Goal: Task Accomplishment & Management: Complete application form

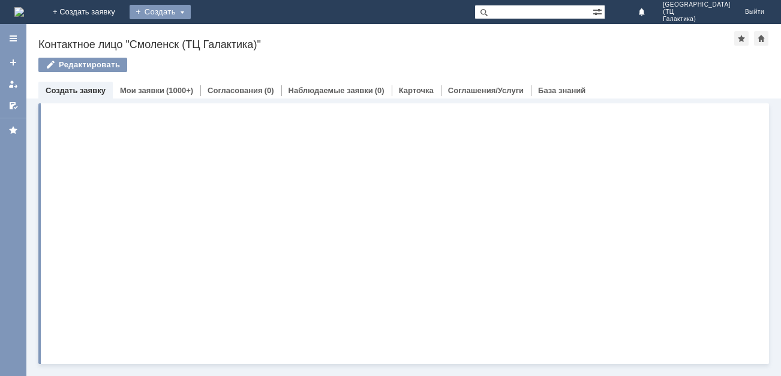
click at [191, 10] on div "Создать" at bounding box center [160, 12] width 61 height 14
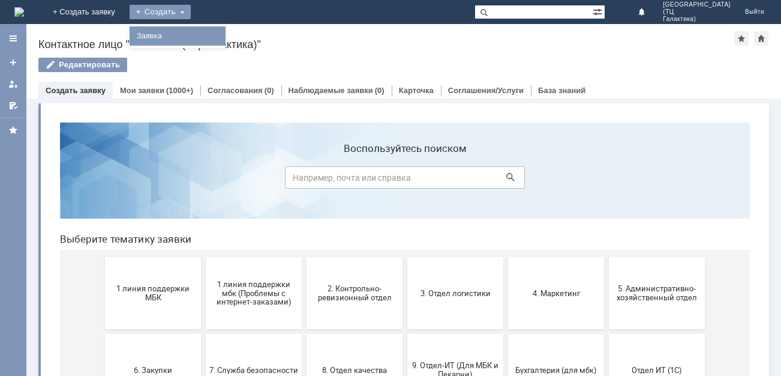
click at [223, 36] on link "Заявка" at bounding box center [177, 36] width 91 height 14
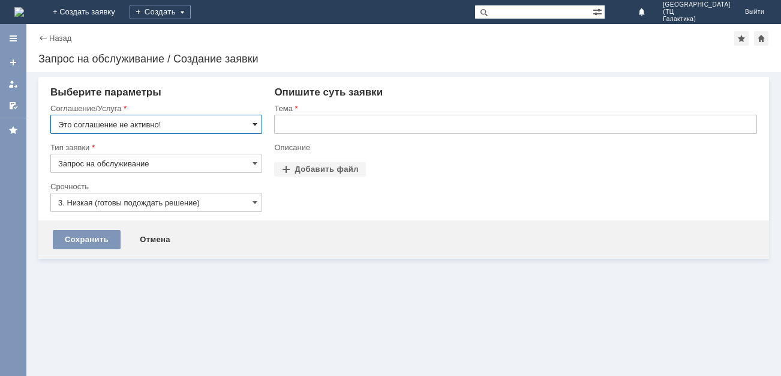
click at [253, 125] on span at bounding box center [255, 124] width 5 height 10
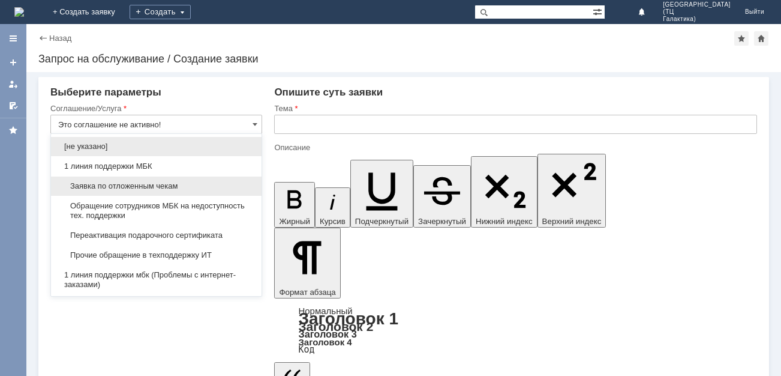
click at [157, 187] on span "Заявка по отложенным чекам" at bounding box center [156, 186] width 196 height 10
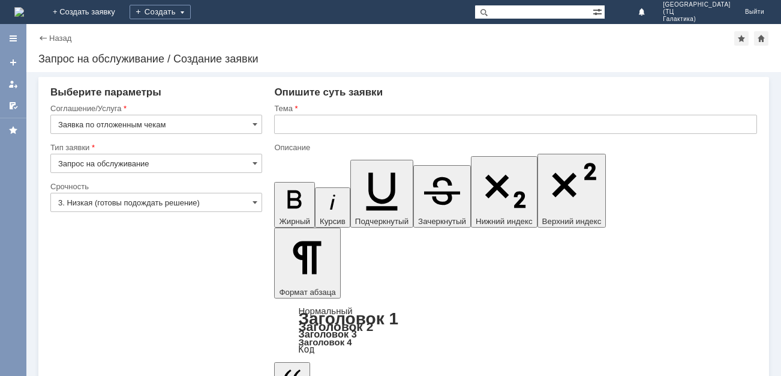
type input "Заявка по отложенным чекам"
click at [301, 123] on input "text" at bounding box center [515, 124] width 483 height 19
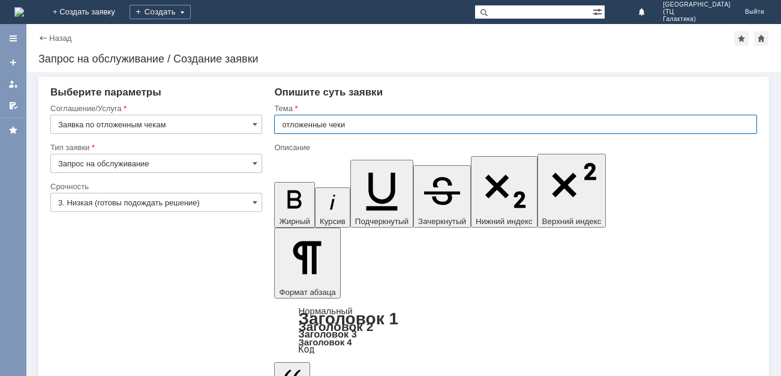
type input "отложенные чеки"
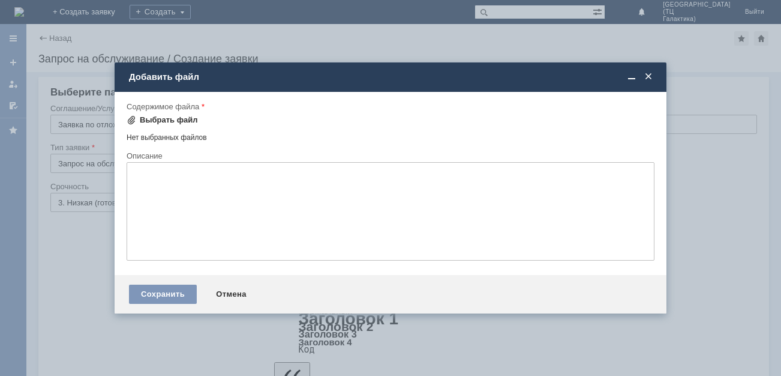
click at [157, 119] on div "Выбрать файл" at bounding box center [169, 120] width 58 height 10
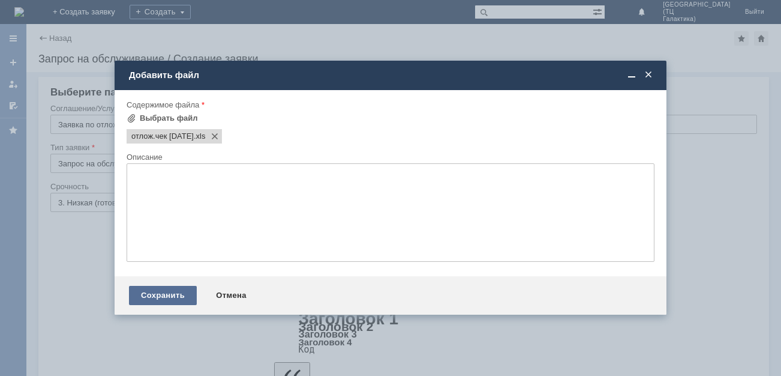
click at [158, 298] on div "Сохранить" at bounding box center [163, 295] width 68 height 19
